Goal: Task Accomplishment & Management: Manage account settings

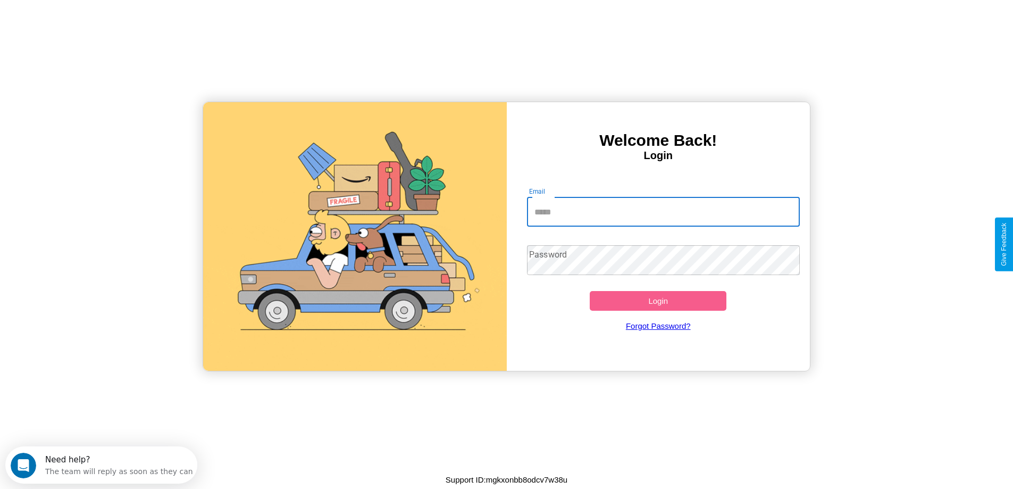
click at [663, 212] on input "Email" at bounding box center [663, 212] width 273 height 30
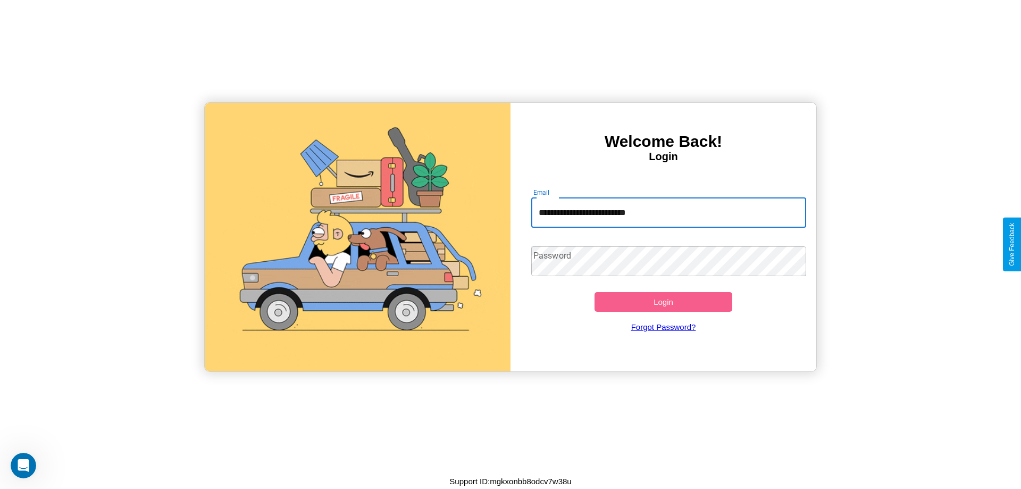
type input "**********"
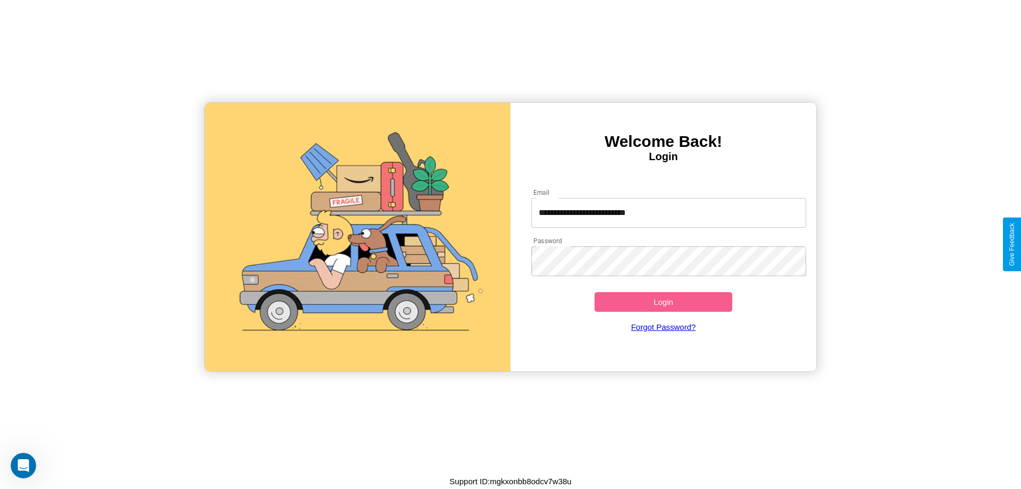
click at [663, 302] on button "Login" at bounding box center [664, 302] width 138 height 20
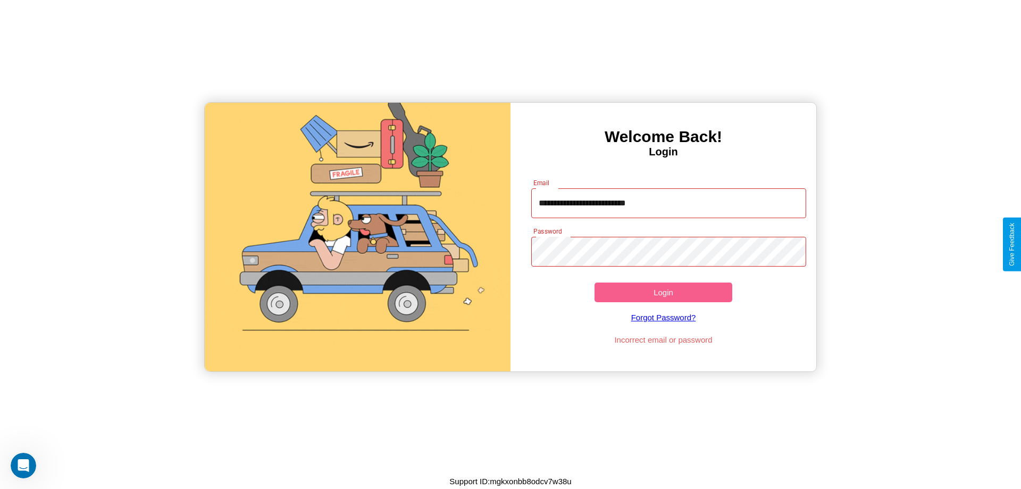
click at [663, 292] on button "Login" at bounding box center [664, 292] width 138 height 20
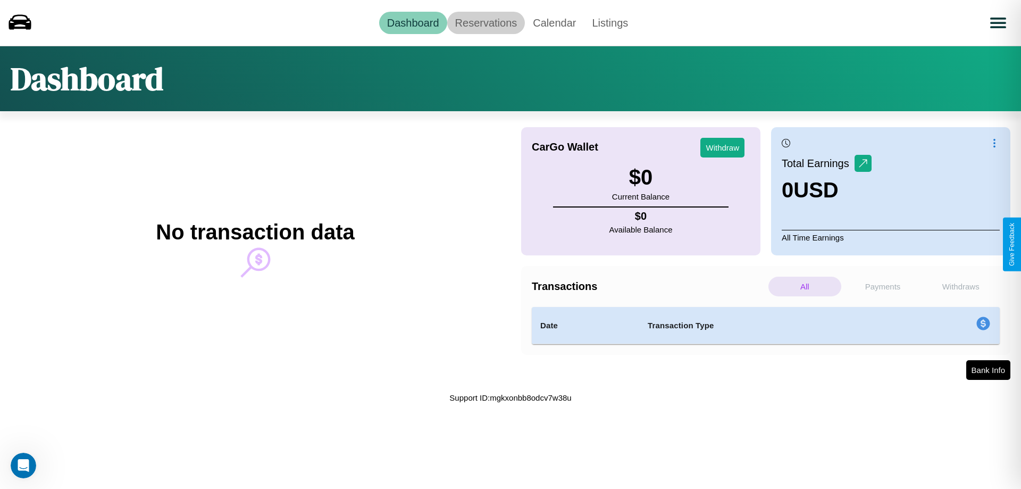
click at [486, 22] on link "Reservations" at bounding box center [486, 23] width 78 height 22
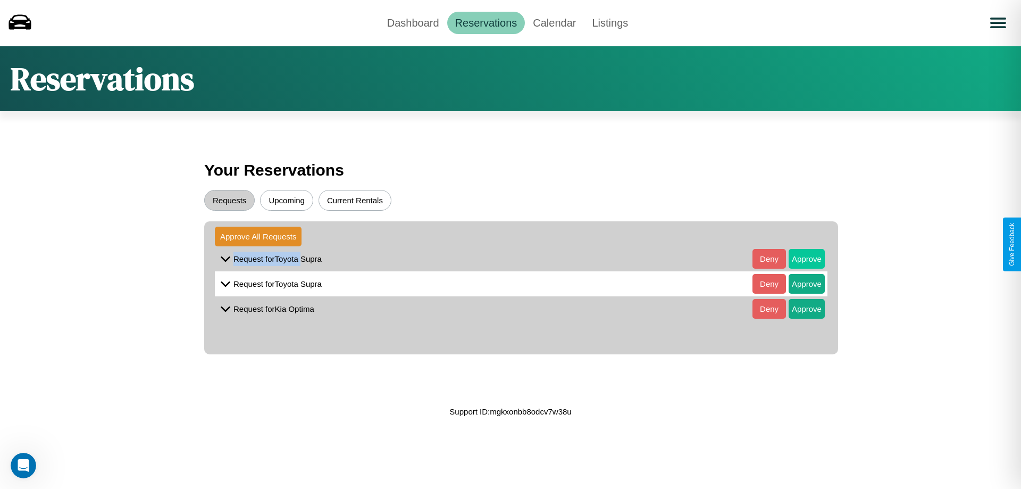
click at [799, 258] on button "Approve" at bounding box center [807, 259] width 36 height 20
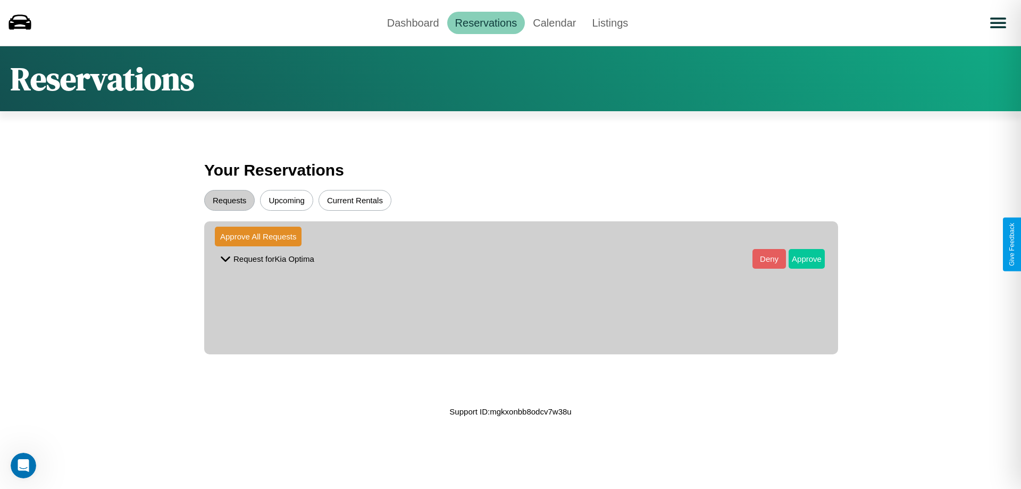
click at [799, 258] on button "Approve" at bounding box center [807, 259] width 36 height 20
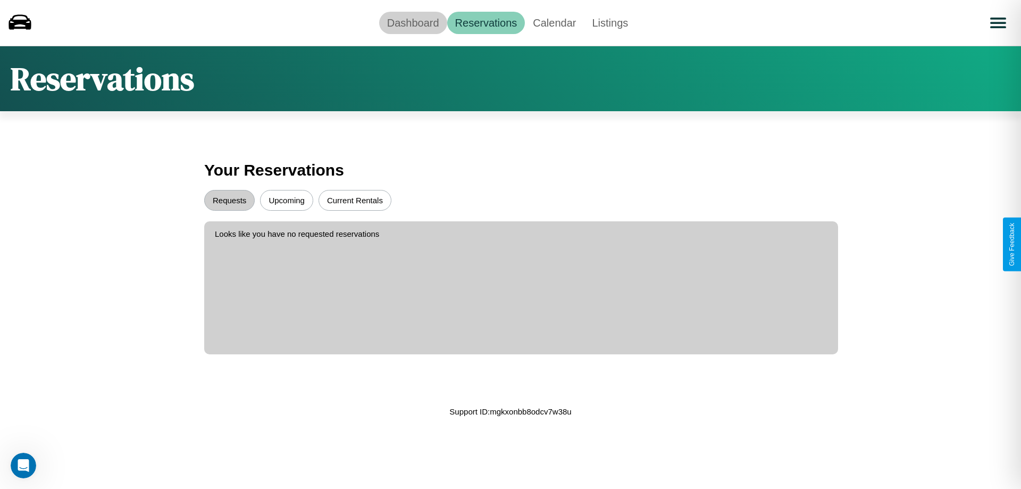
click at [413, 22] on link "Dashboard" at bounding box center [413, 23] width 68 height 22
